Goal: Transaction & Acquisition: Download file/media

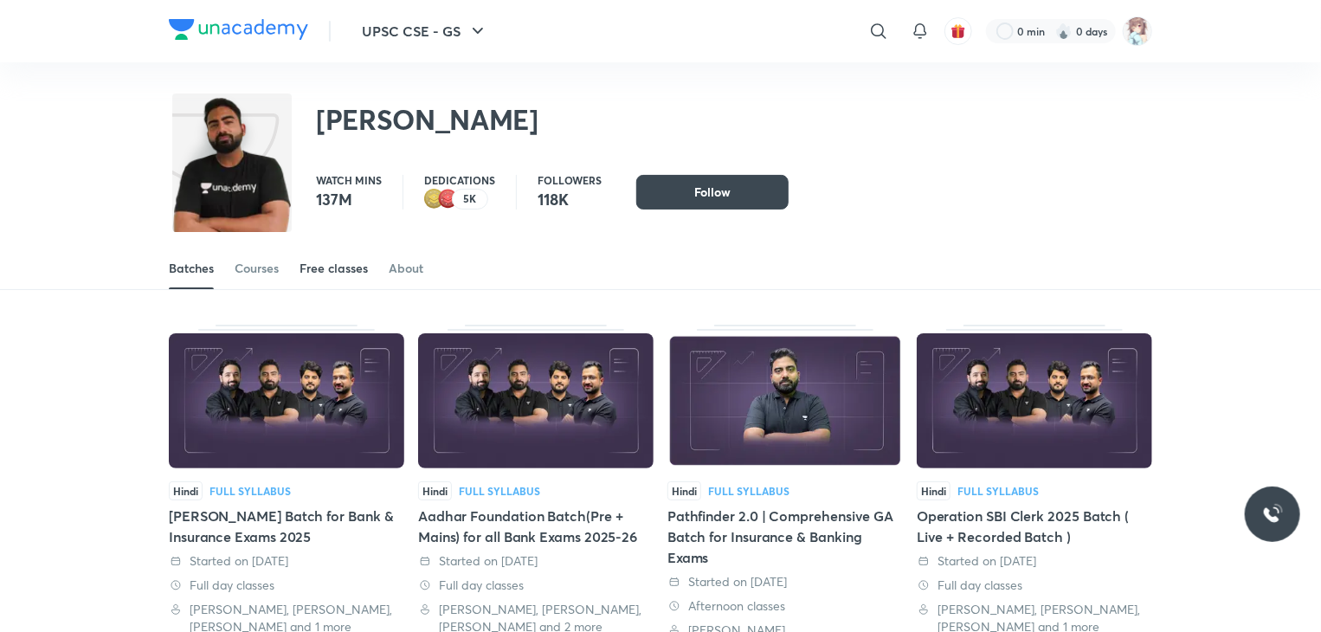
click at [325, 264] on div "Free classes" at bounding box center [334, 268] width 68 height 17
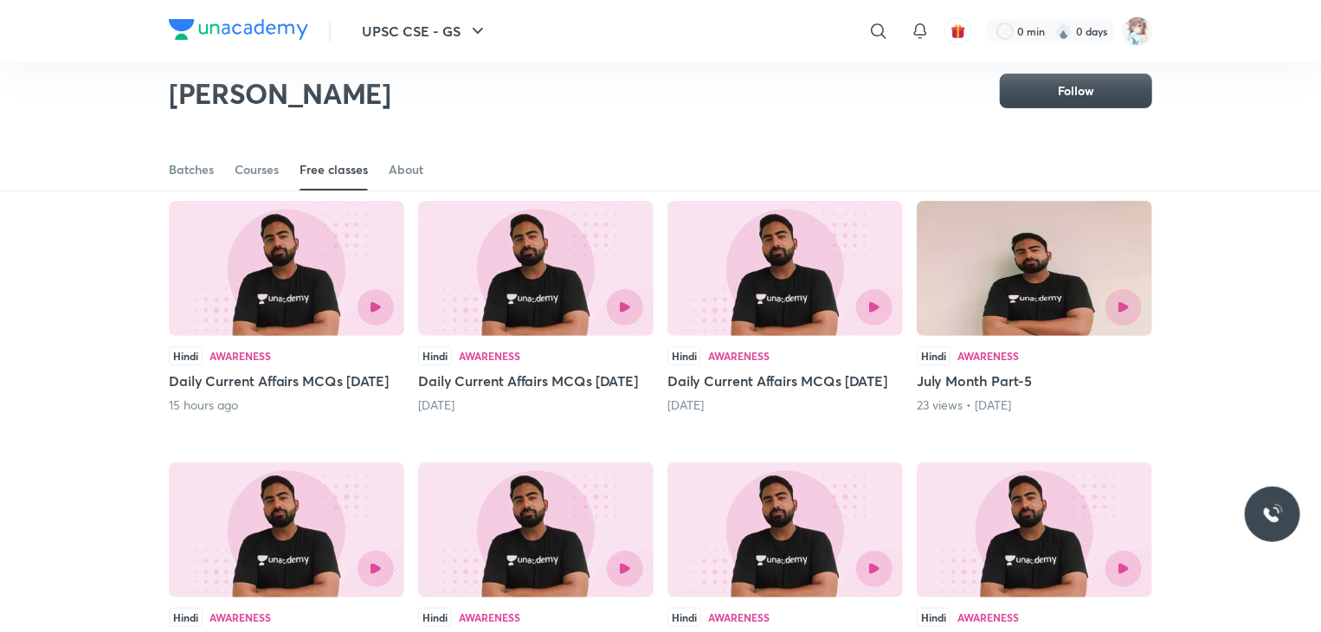
scroll to position [128, 0]
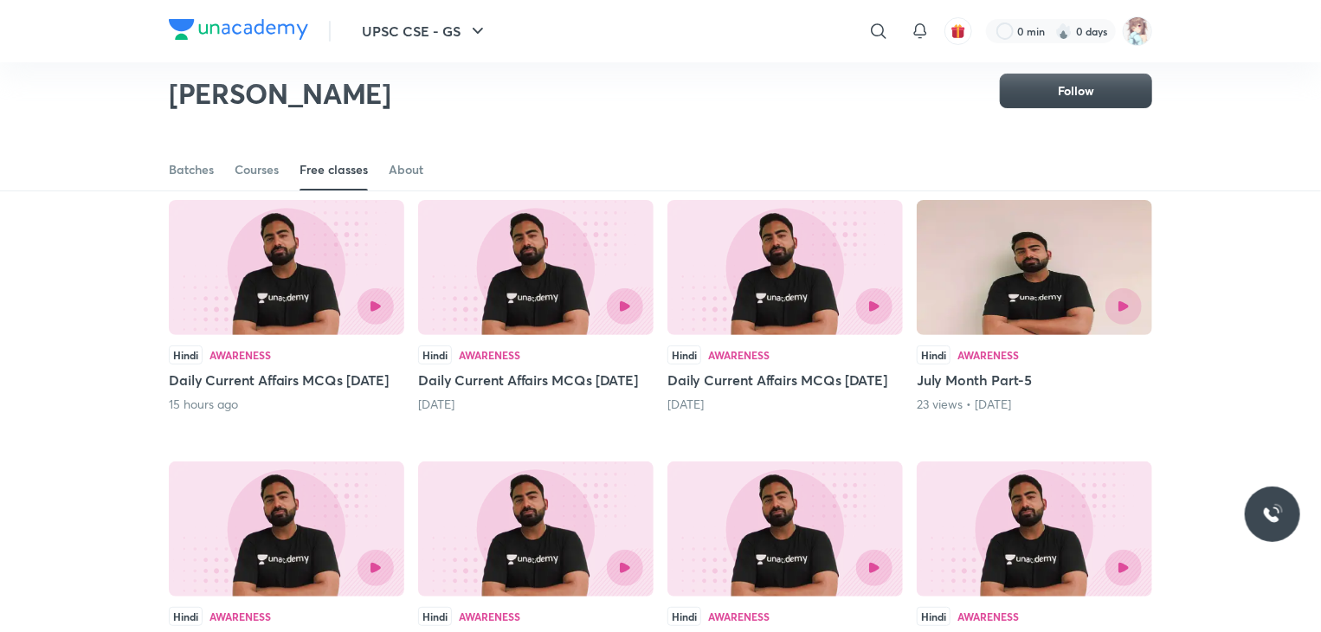
click at [225, 358] on div "Awareness" at bounding box center [240, 355] width 61 height 10
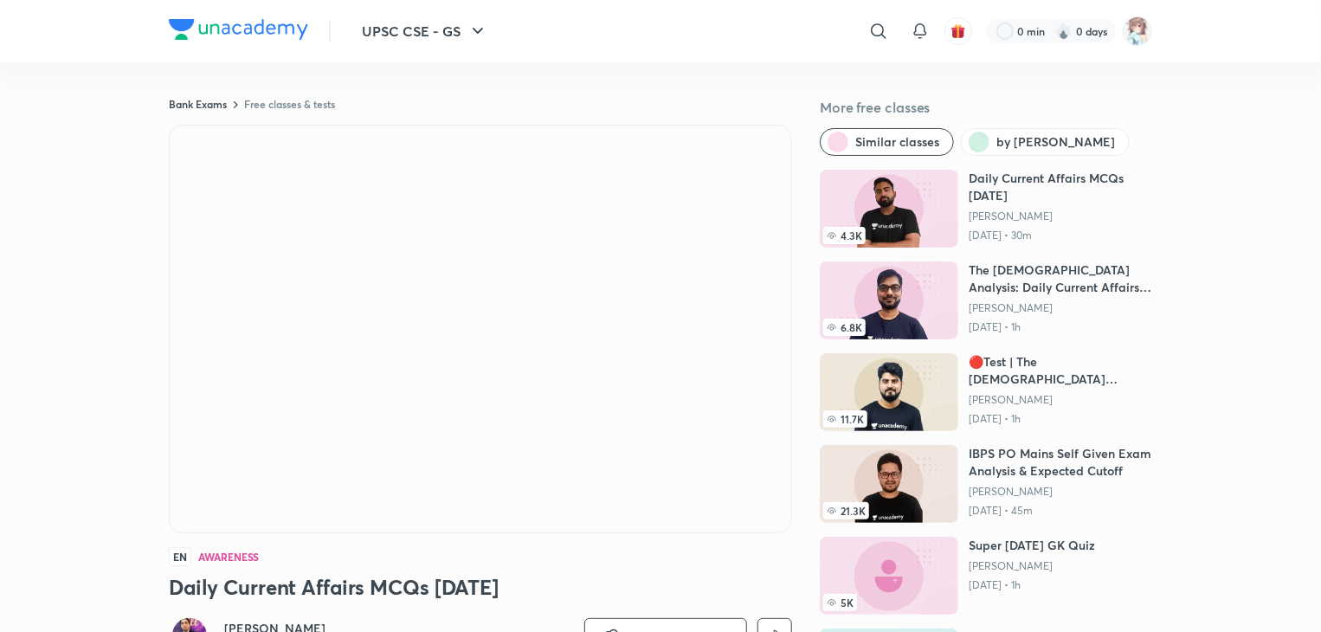
scroll to position [145, 0]
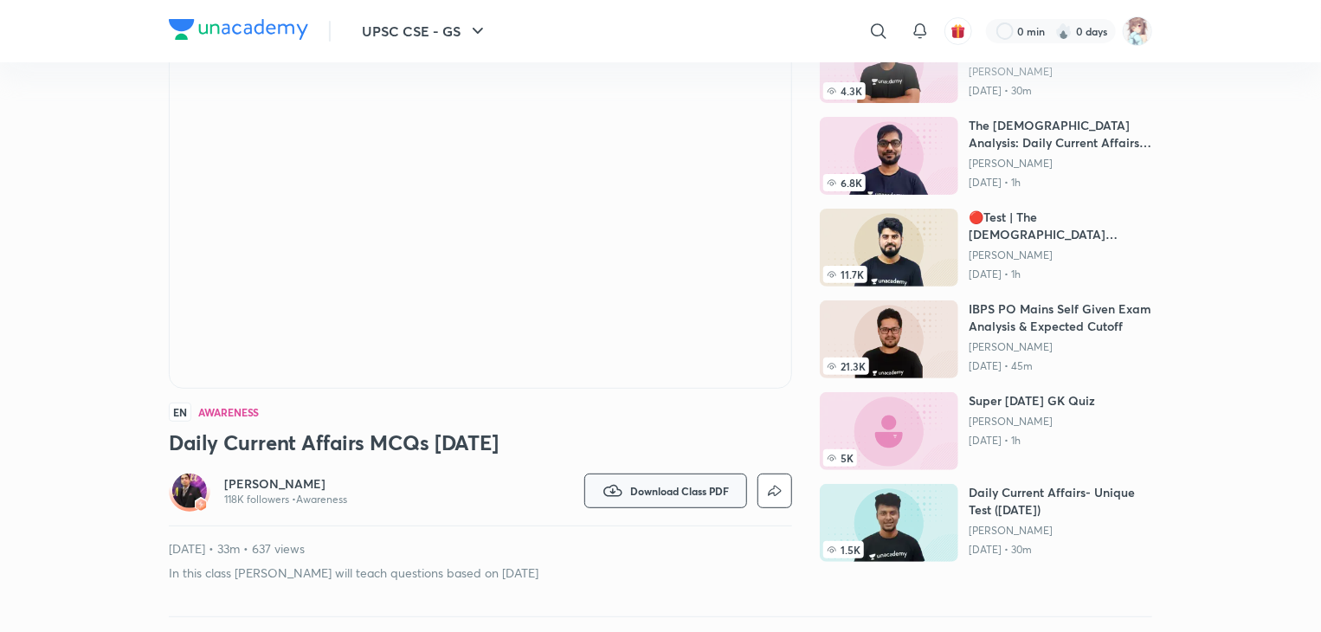
click at [663, 493] on span "Download Class PDF" at bounding box center [679, 491] width 99 height 14
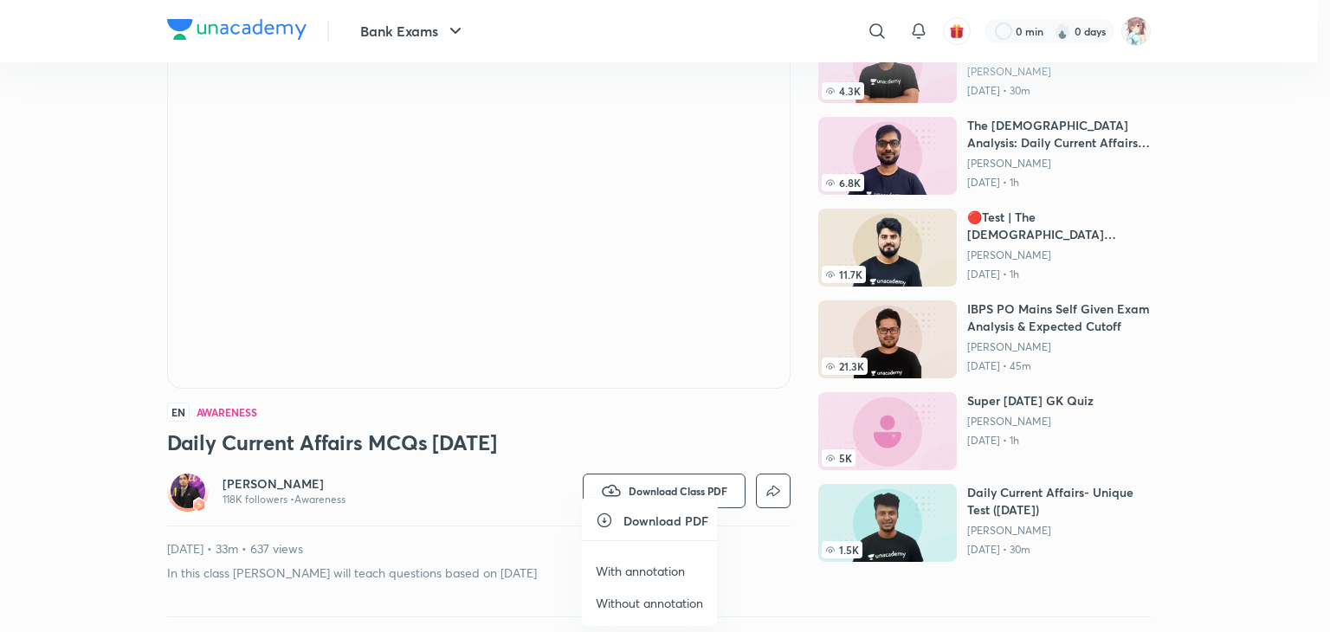
click at [658, 522] on h6 "Download PDF" at bounding box center [665, 521] width 85 height 18
click at [643, 570] on p "With annotation" at bounding box center [640, 571] width 89 height 18
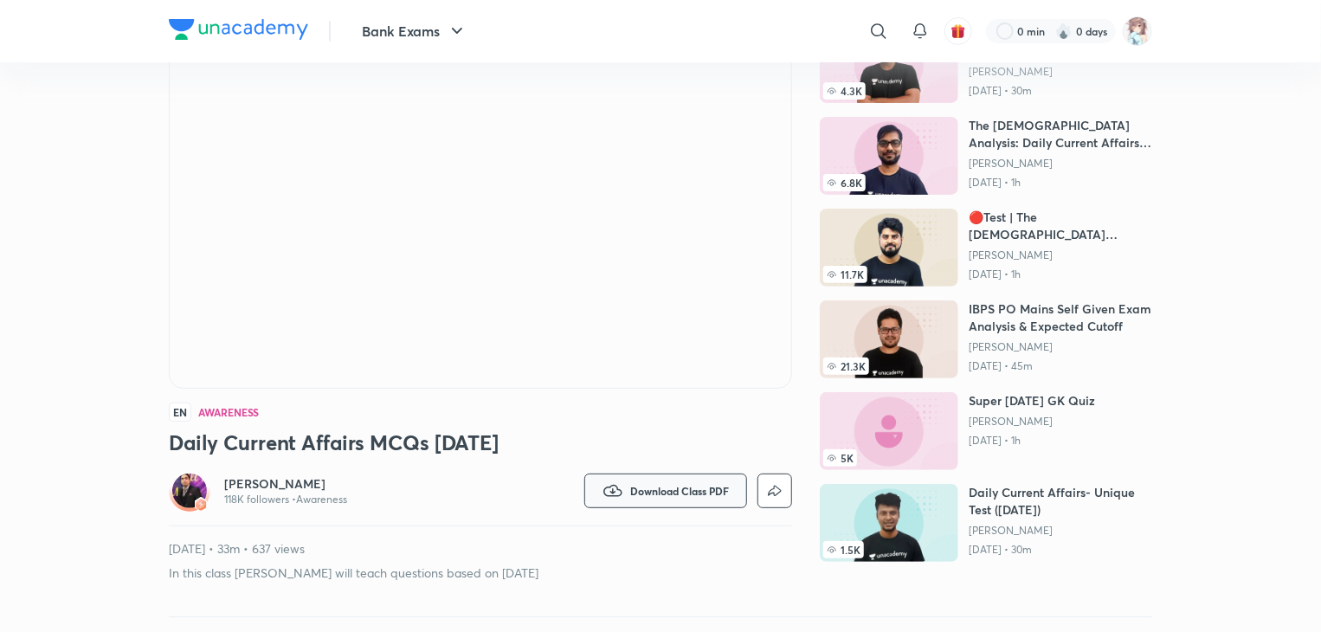
scroll to position [108, 0]
